Goal: Task Accomplishment & Management: Use online tool/utility

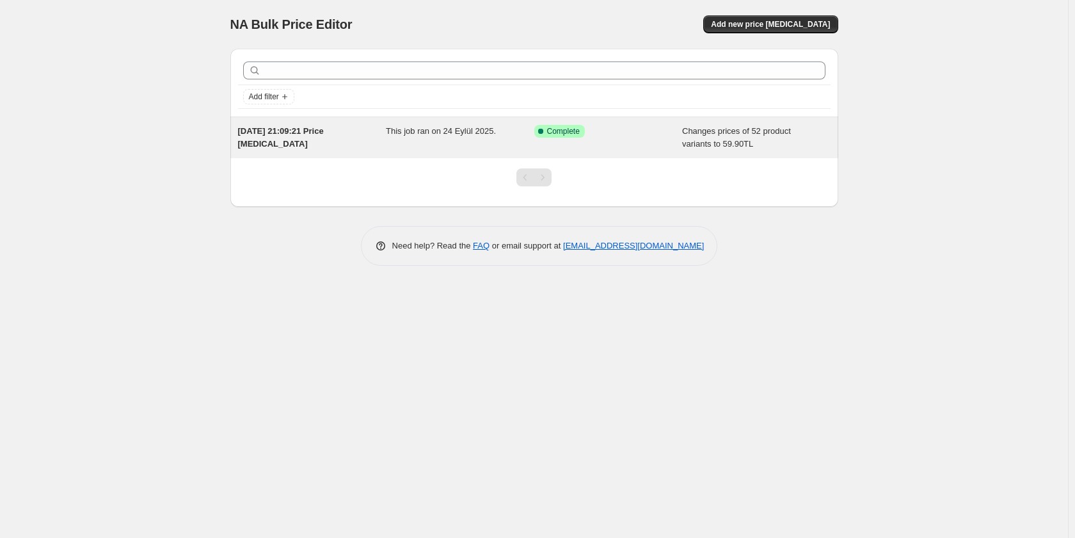
click at [284, 131] on span "[DATE] 21:09:21 Price [MEDICAL_DATA]" at bounding box center [281, 137] width 86 height 22
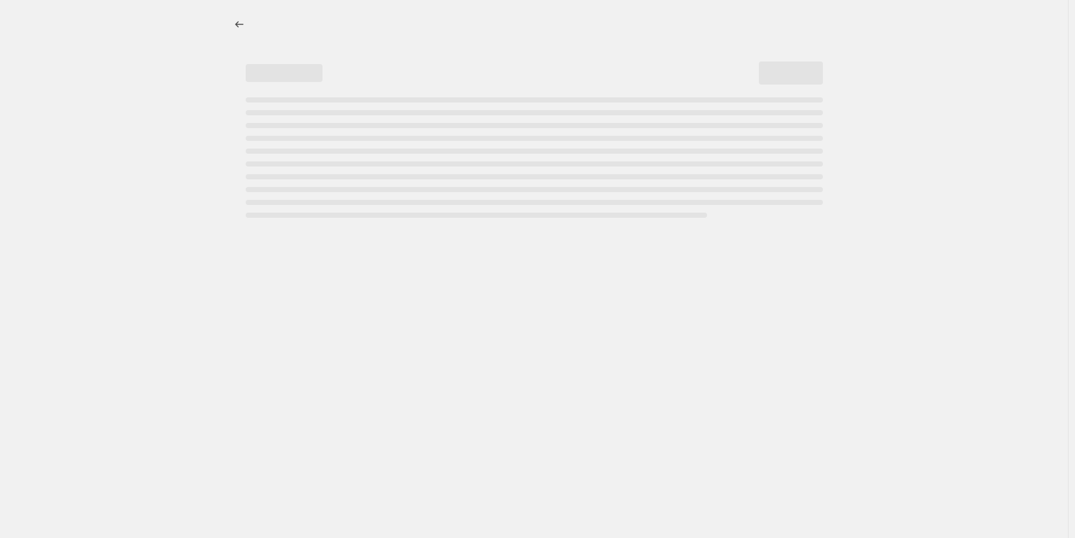
select select "collection"
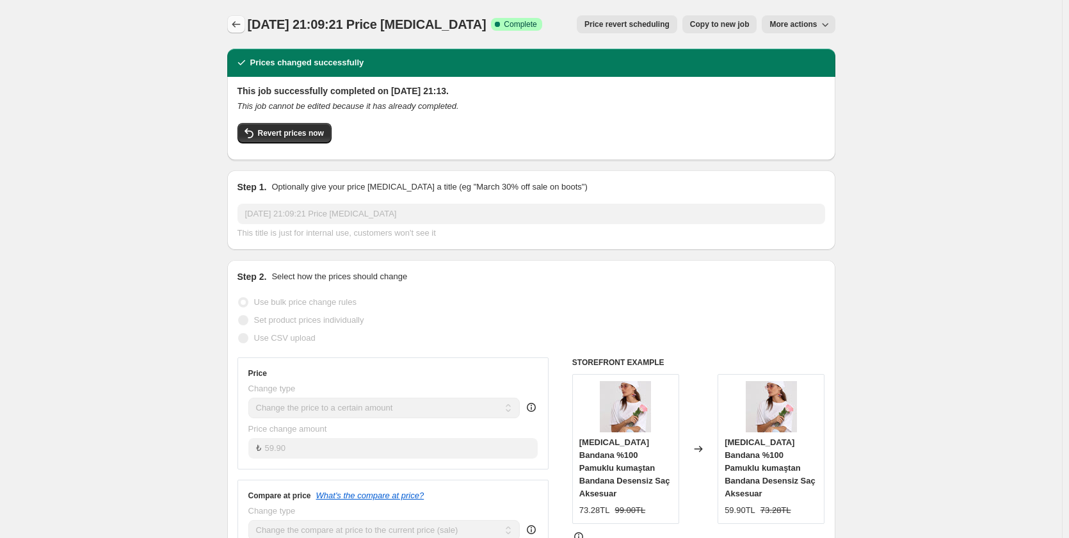
click at [242, 23] on icon "Price change jobs" at bounding box center [236, 24] width 13 height 13
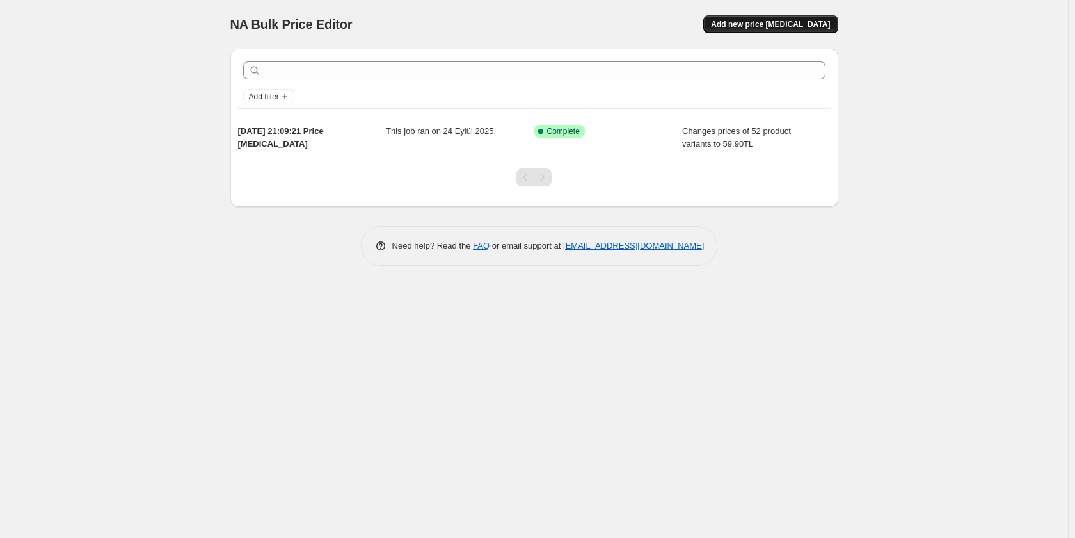
click at [792, 24] on span "Add new price [MEDICAL_DATA]" at bounding box center [770, 24] width 119 height 10
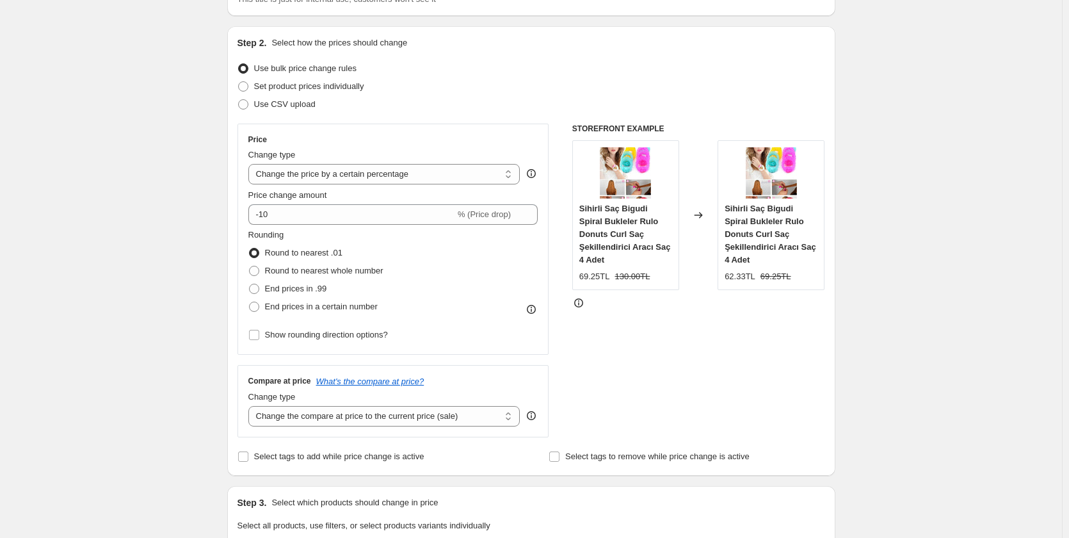
scroll to position [128, 0]
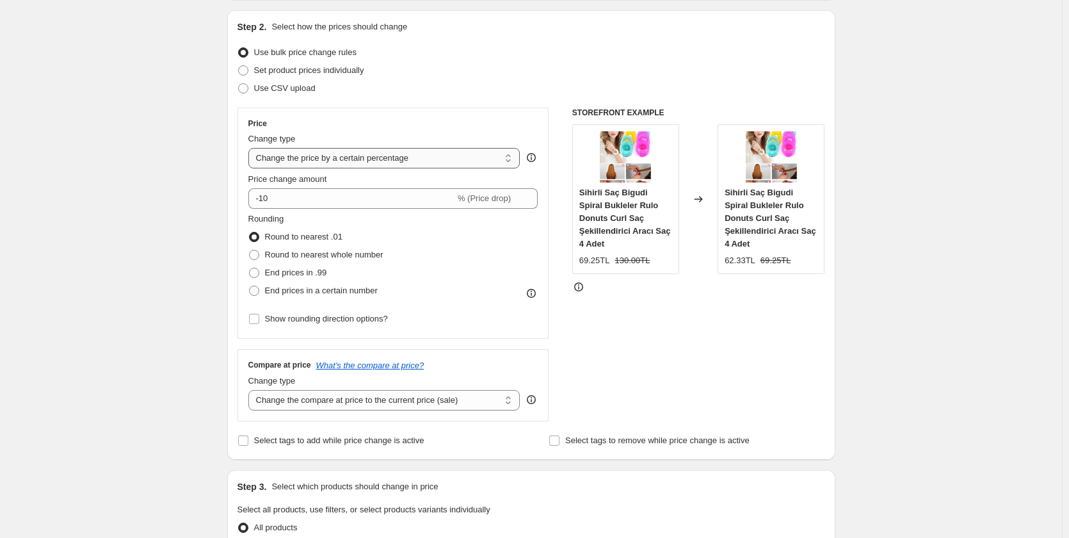
click at [413, 157] on select "Change the price to a certain amount Change the price by a certain amount Chang…" at bounding box center [384, 158] width 272 height 20
click at [100, 218] on div "Create new price change job. This page is ready Create new price change job Dra…" at bounding box center [531, 522] width 1062 height 1300
click at [374, 157] on select "Change the price to a certain amount Change the price by a certain amount Chang…" at bounding box center [384, 158] width 272 height 20
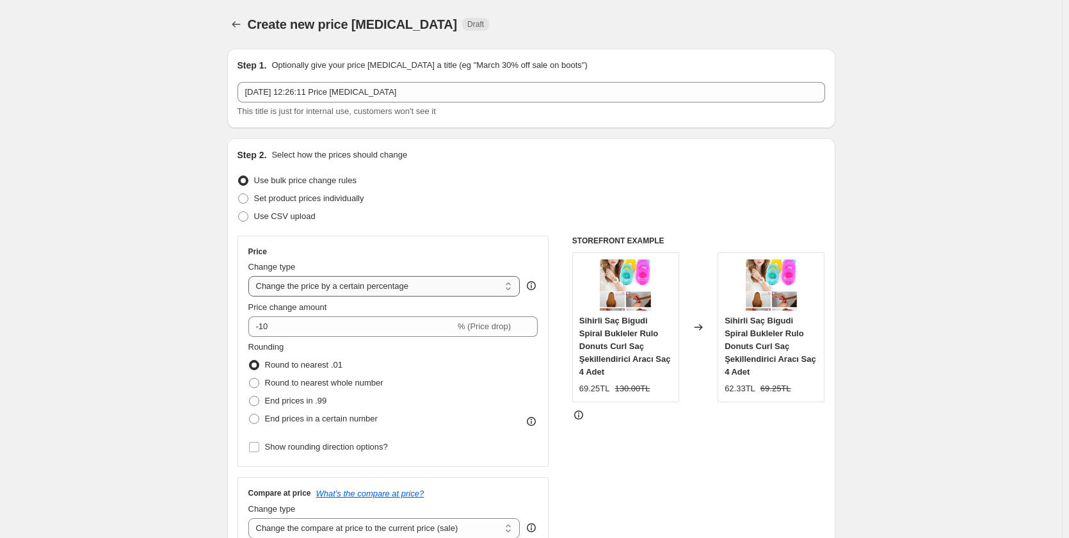
click at [388, 287] on select "Change the price to a certain amount Change the price by a certain amount Chang…" at bounding box center [384, 286] width 272 height 20
click at [358, 287] on select "Change the price to a certain amount Change the price by a certain amount Chang…" at bounding box center [384, 286] width 272 height 20
select select "to"
click at [251, 276] on select "Change the price to a certain amount Change the price by a certain amount Chang…" at bounding box center [384, 286] width 272 height 20
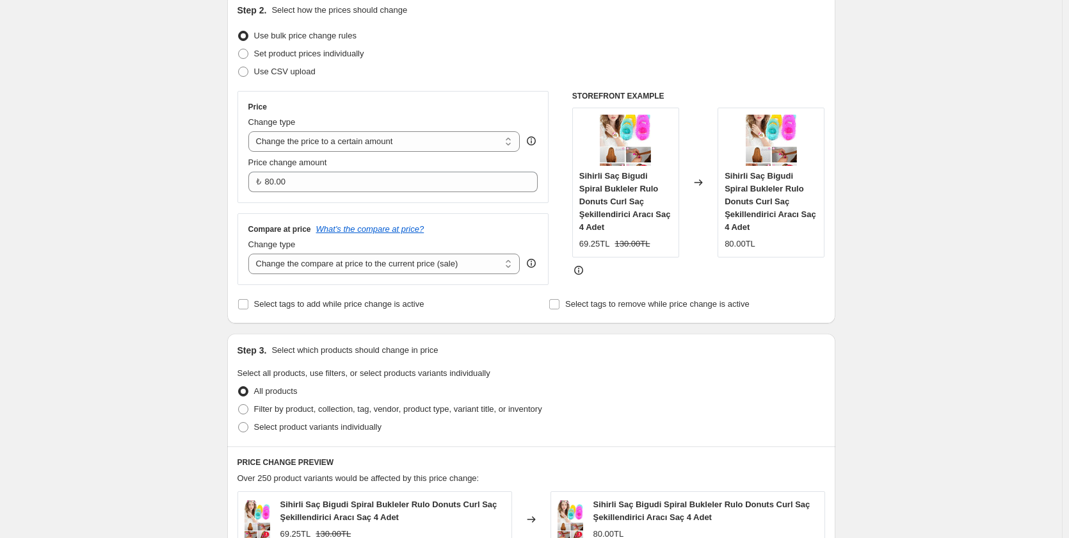
scroll to position [192, 0]
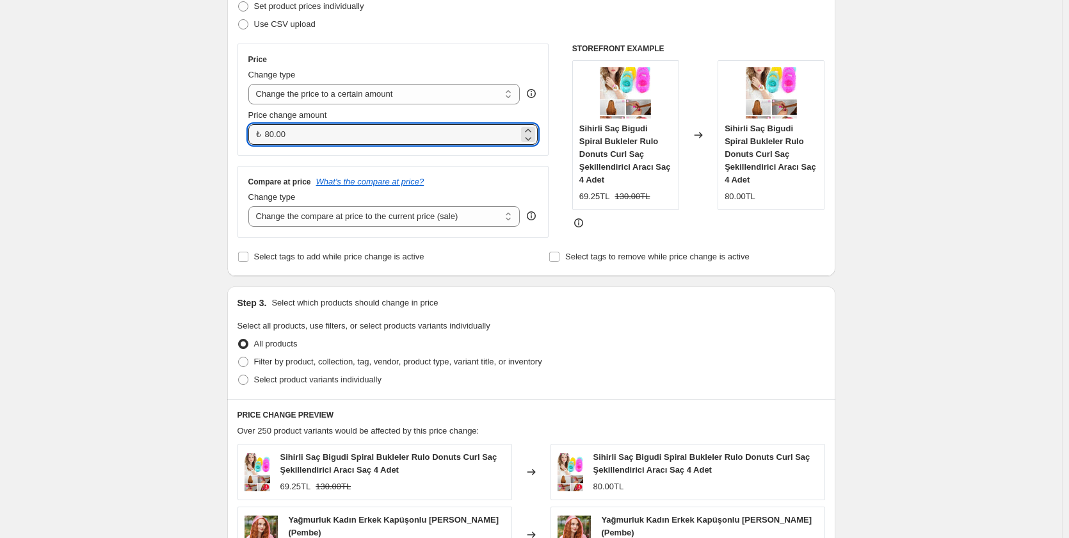
drag, startPoint x: 298, startPoint y: 138, endPoint x: 261, endPoint y: 128, distance: 37.7
click at [262, 129] on div "₺ 80.00" at bounding box center [393, 134] width 290 height 20
type input "499.00"
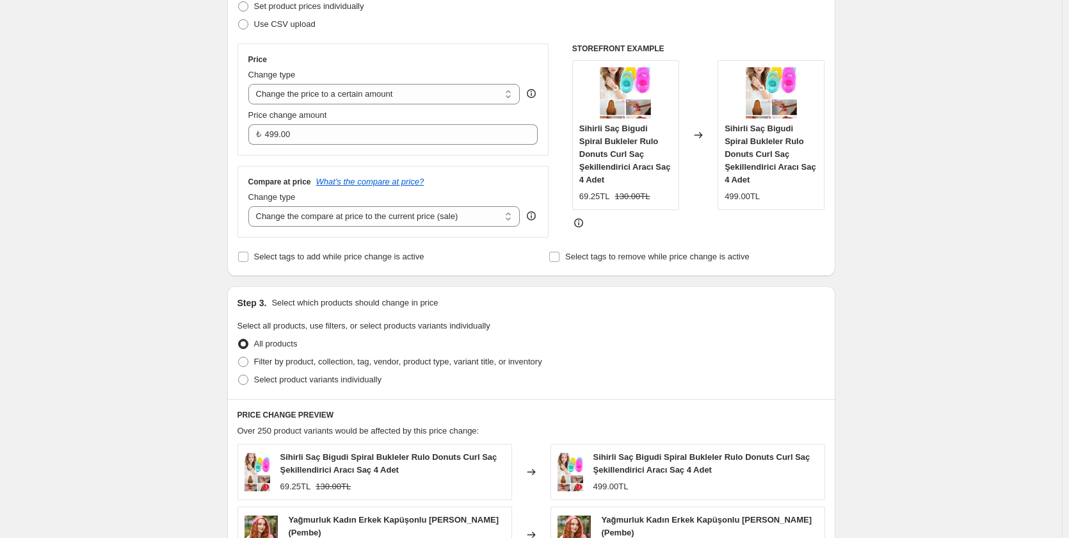
click at [208, 154] on div "Create new price change job. This page is ready Create new price change job Dra…" at bounding box center [531, 398] width 1062 height 1181
click at [370, 216] on select "Change the compare at price to the current price (sale) Change the compare at p…" at bounding box center [384, 216] width 272 height 20
click at [251, 207] on select "Change the compare at price to the current price (sale) Change the compare at p…" at bounding box center [384, 216] width 272 height 20
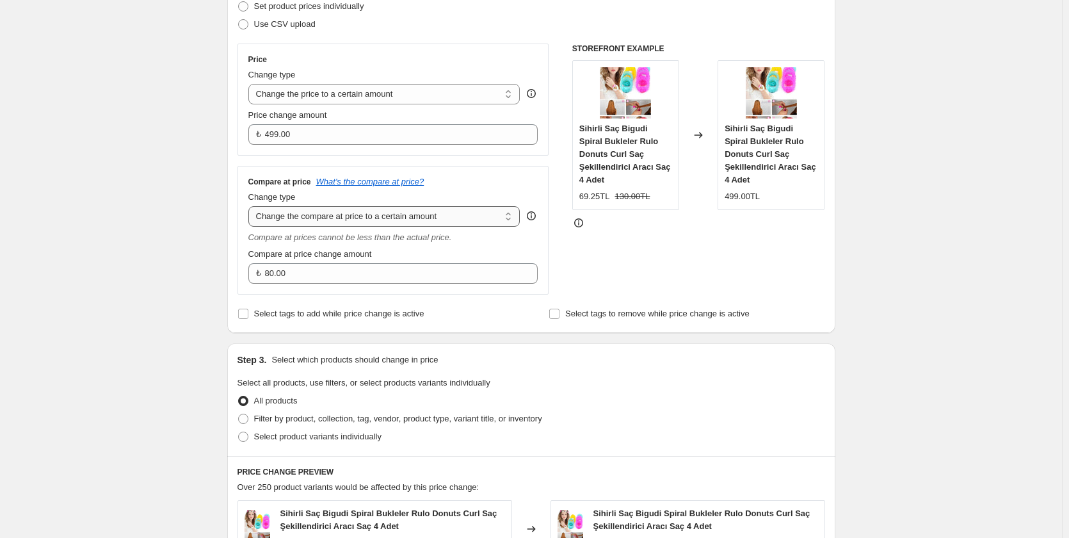
click at [458, 218] on select "Change the compare at price to the current price (sale) Change the compare at p…" at bounding box center [384, 216] width 272 height 20
select select "ep"
click at [251, 207] on select "Change the compare at price to the current price (sale) Change the compare at p…" at bounding box center [384, 216] width 272 height 20
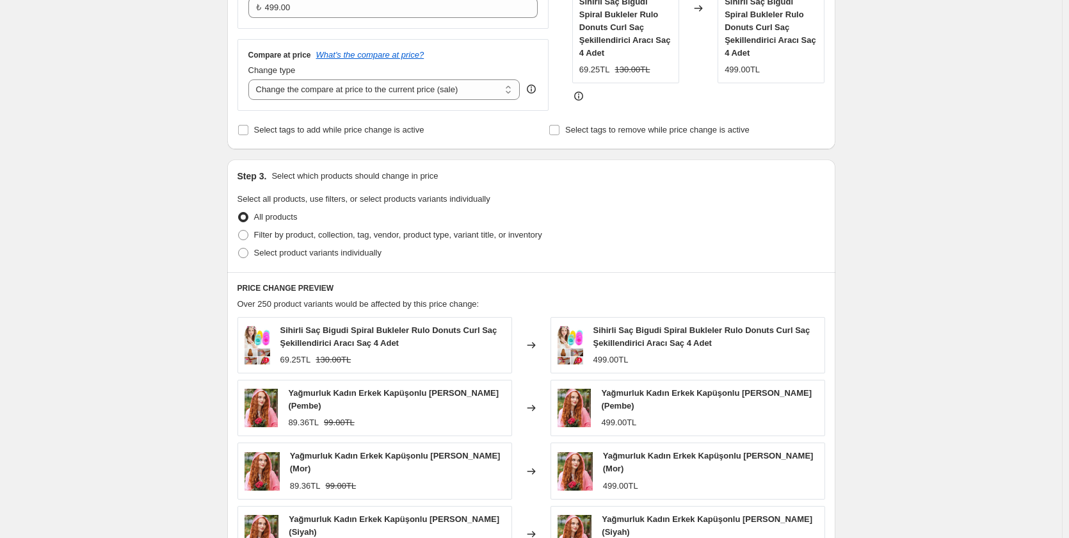
scroll to position [320, 0]
click at [248, 235] on span at bounding box center [243, 233] width 10 height 10
click at [239, 229] on input "Filter by product, collection, tag, vendor, product type, variant title, or inv…" at bounding box center [238, 228] width 1 height 1
radio input "true"
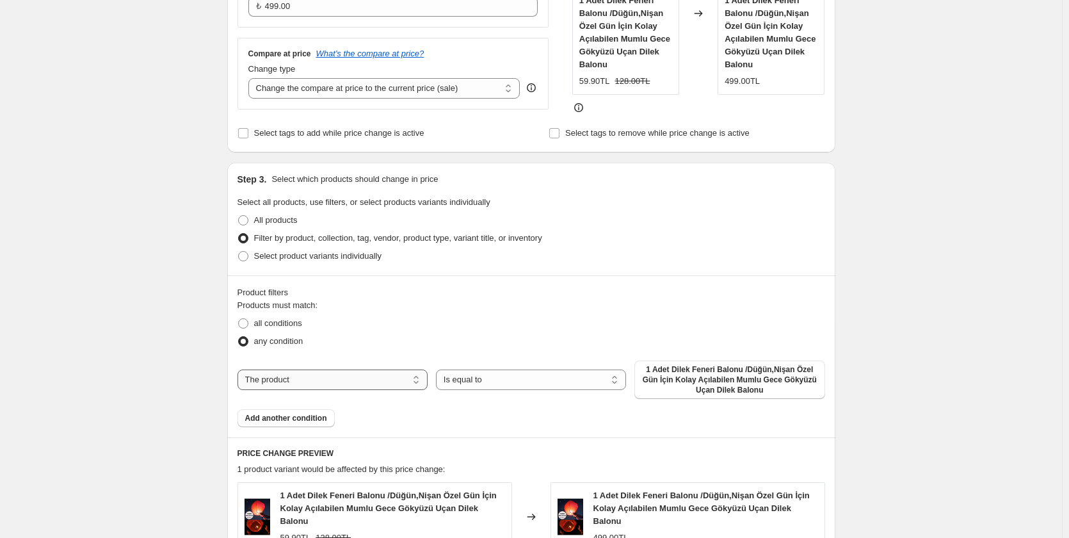
click at [324, 378] on select "The product The product's collection The product's tag The product's vendor The…" at bounding box center [332, 379] width 190 height 20
select select "collection"
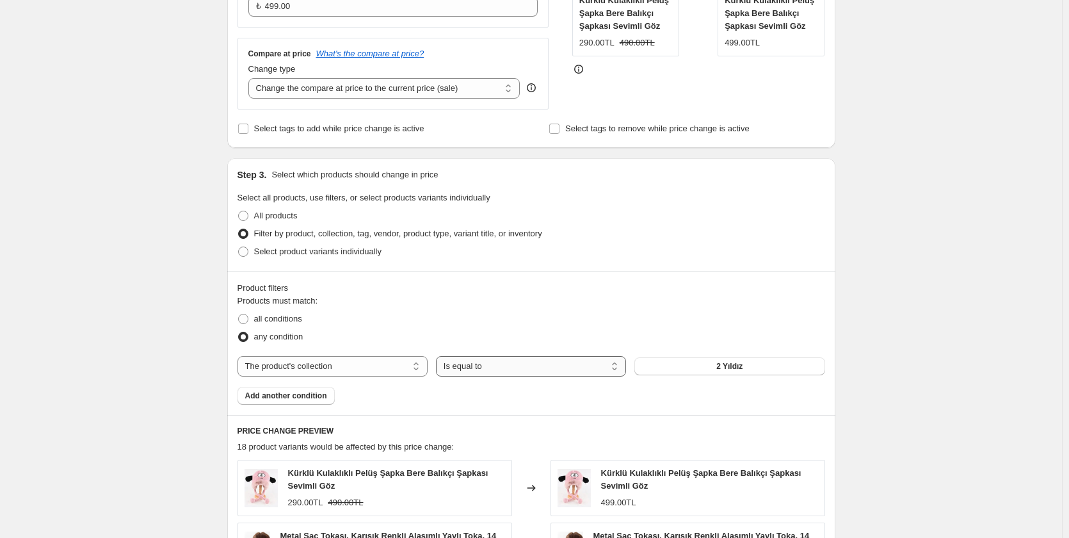
click at [491, 363] on select "Is equal to Is not equal to" at bounding box center [531, 366] width 190 height 20
click at [609, 324] on div "all conditions" at bounding box center [530, 319] width 587 height 18
click at [717, 365] on button "2 Yıldız" at bounding box center [729, 366] width 190 height 18
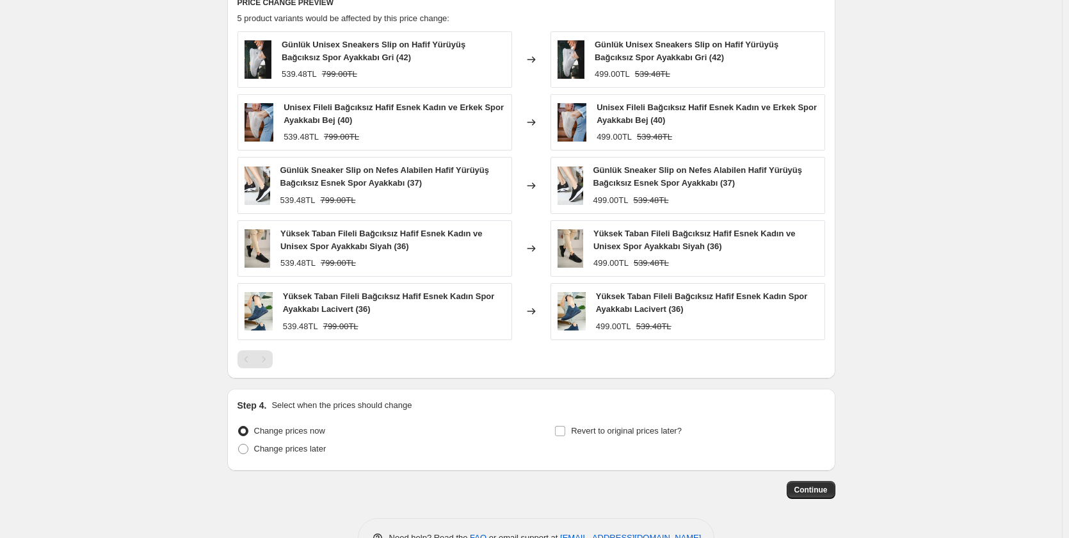
scroll to position [788, 0]
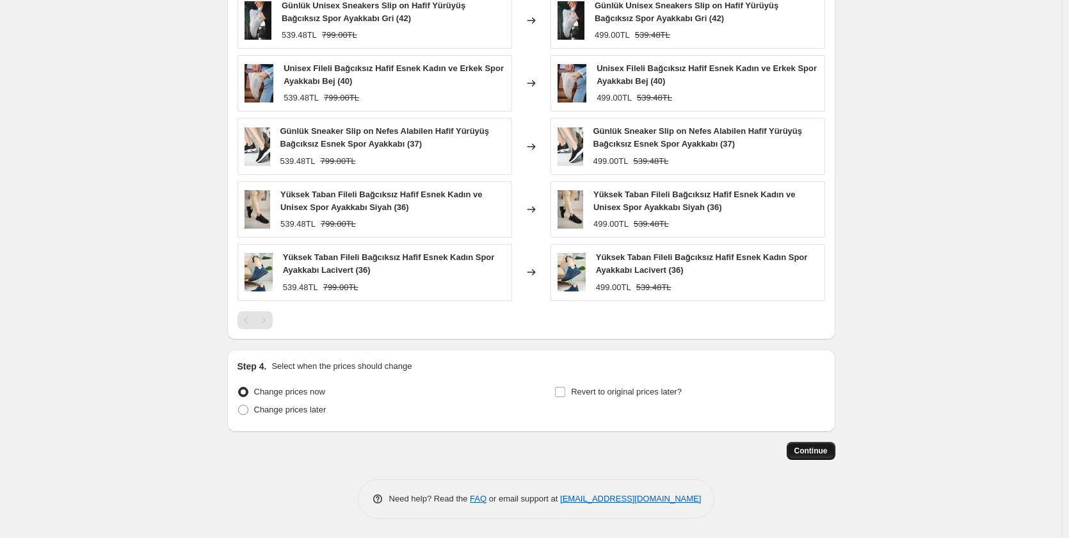
click at [815, 452] on span "Continue" at bounding box center [810, 450] width 33 height 10
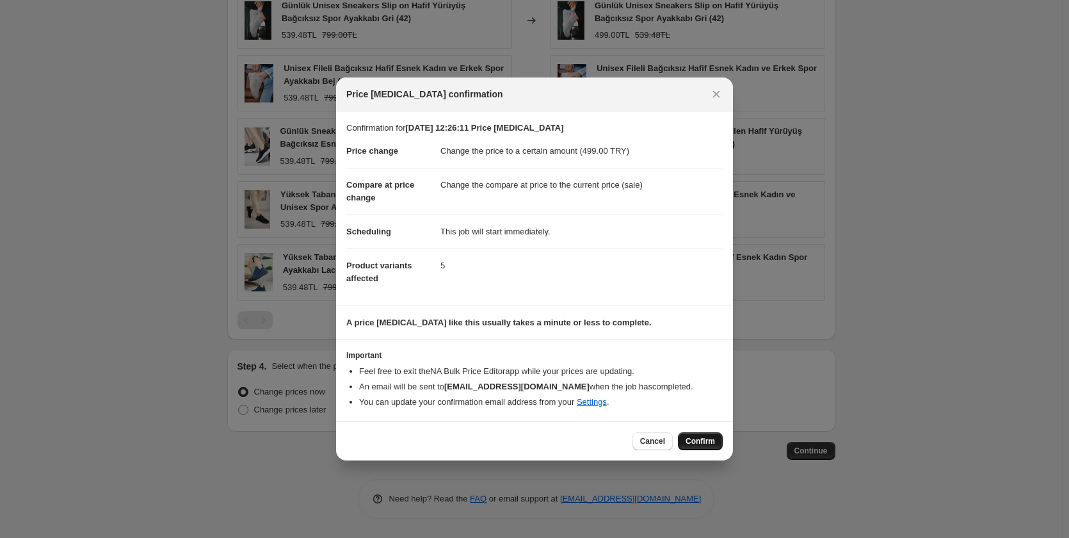
click at [713, 441] on span "Confirm" at bounding box center [699, 441] width 29 height 10
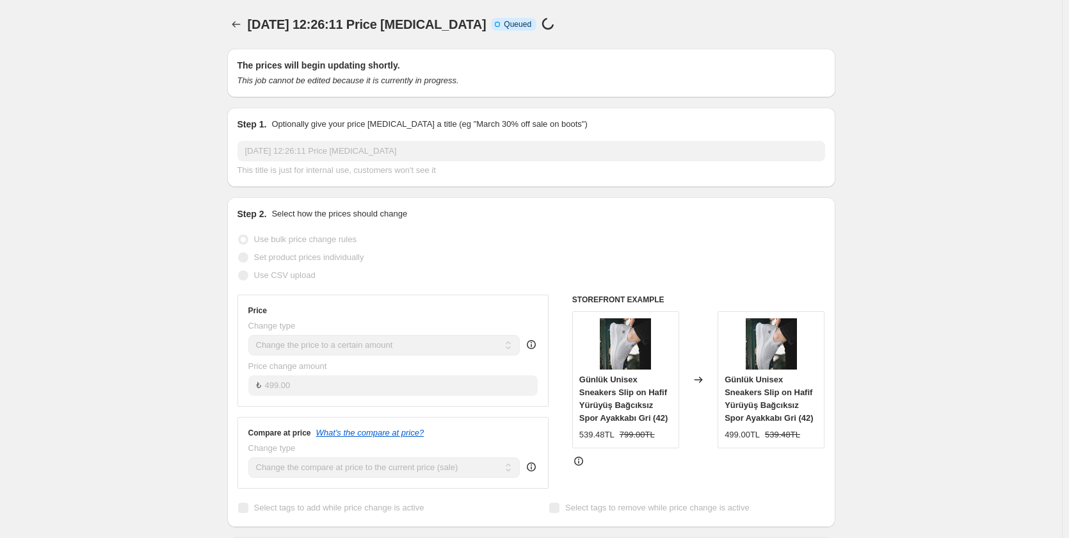
scroll to position [788, 0]
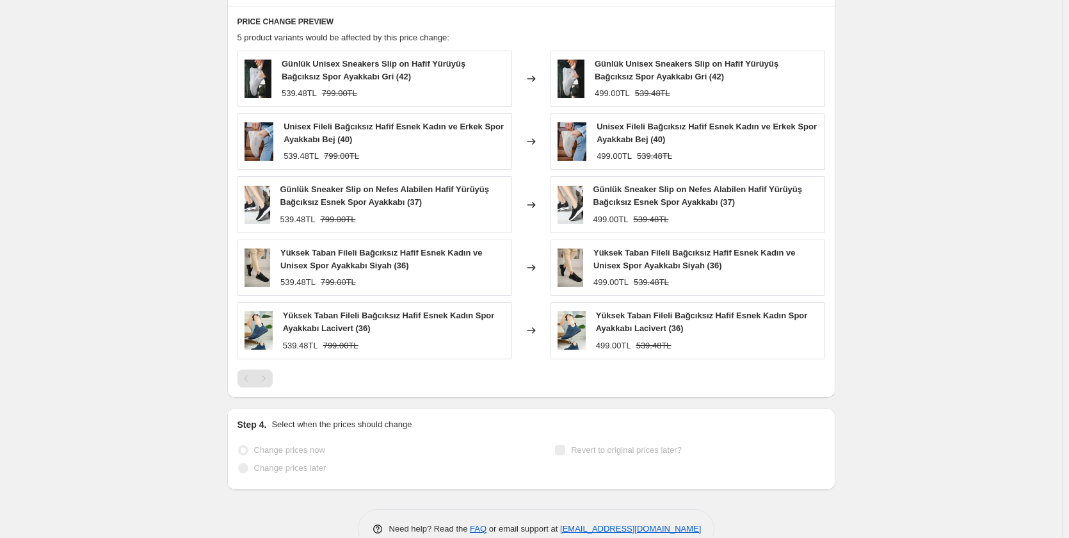
select select "collection"
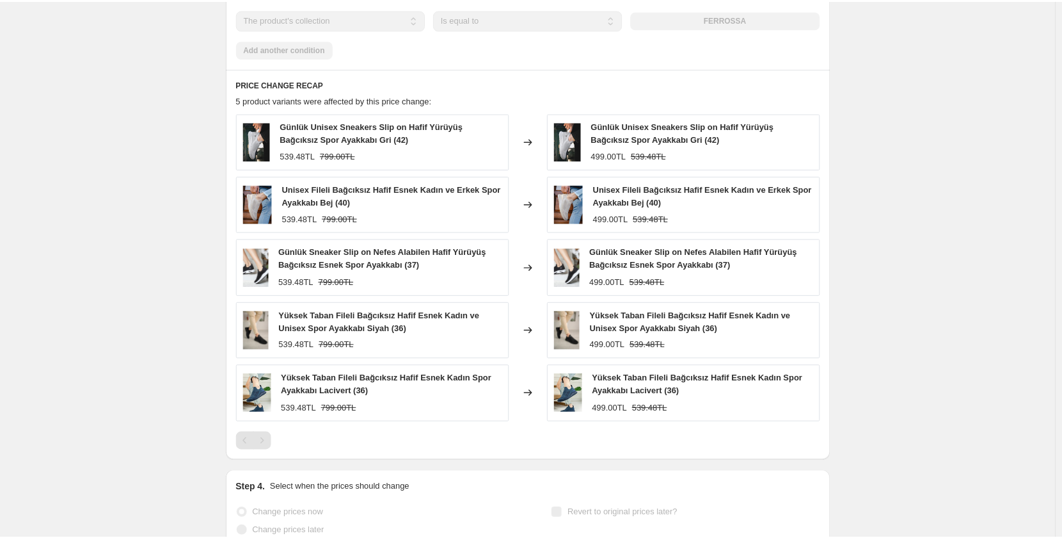
scroll to position [0, 0]
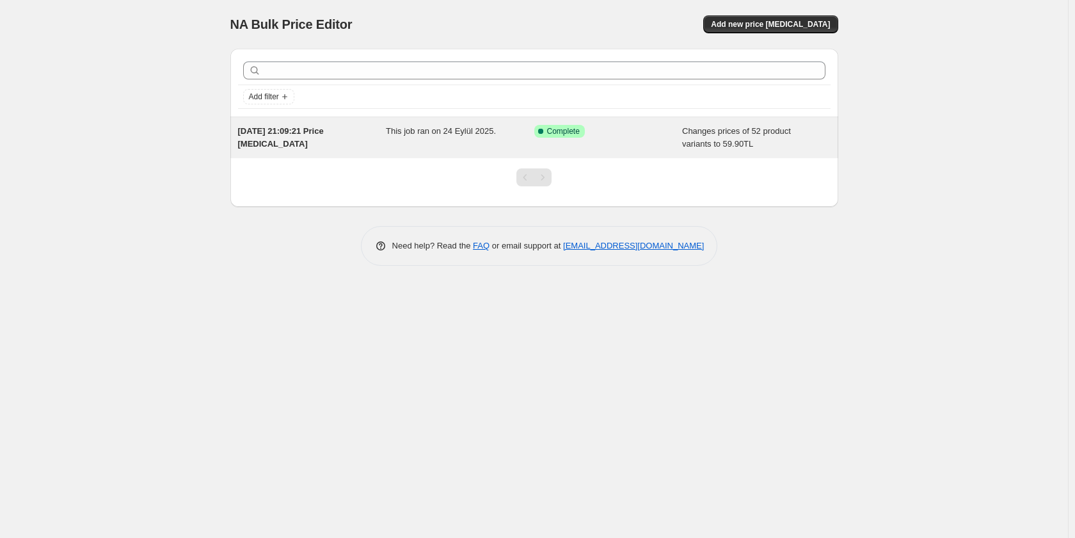
click at [309, 127] on span "[DATE] 21:09:21 Price [MEDICAL_DATA]" at bounding box center [281, 137] width 86 height 22
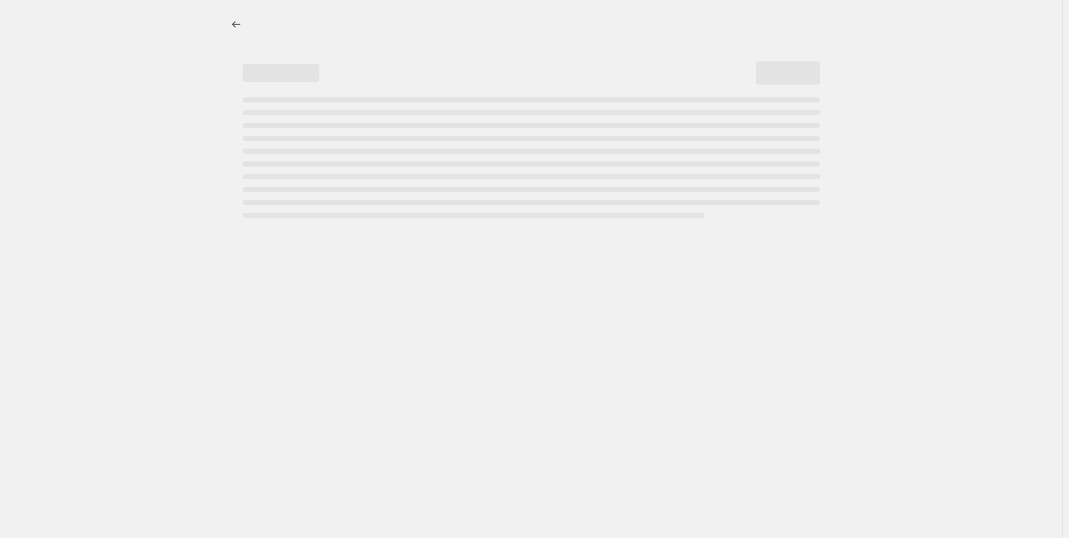
select select "collection"
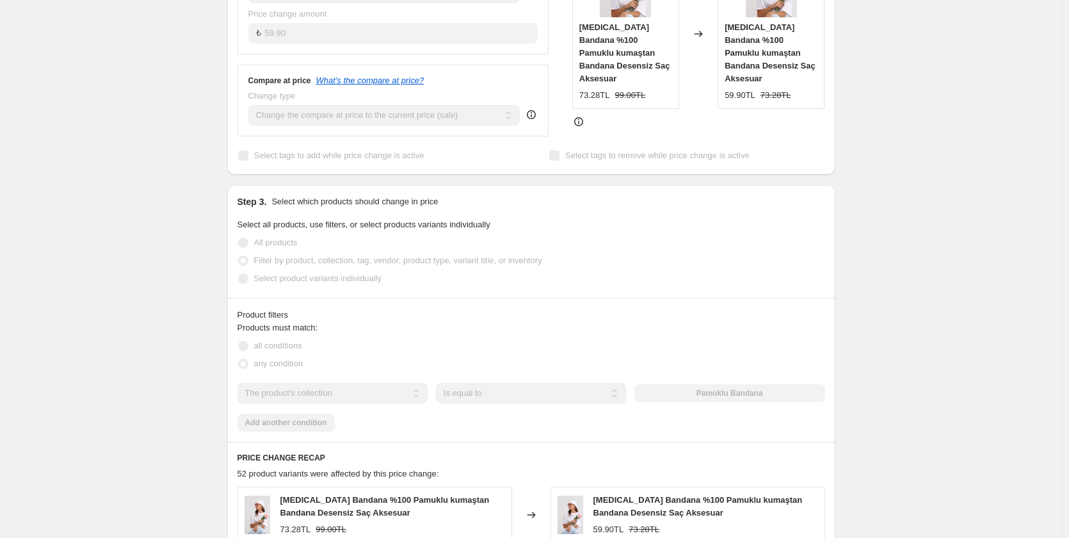
scroll to position [448, 0]
